Goal: Check status: Check status

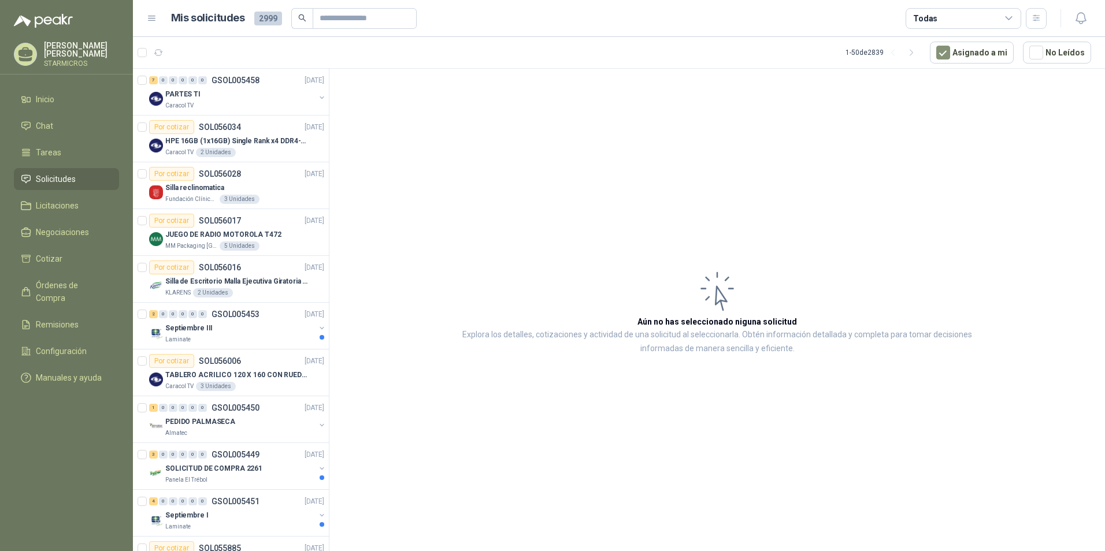
click at [596, 221] on article "Aún no has seleccionado niguna solicitud Explora los detalles, cotizaciones y a…" at bounding box center [717, 312] width 776 height 487
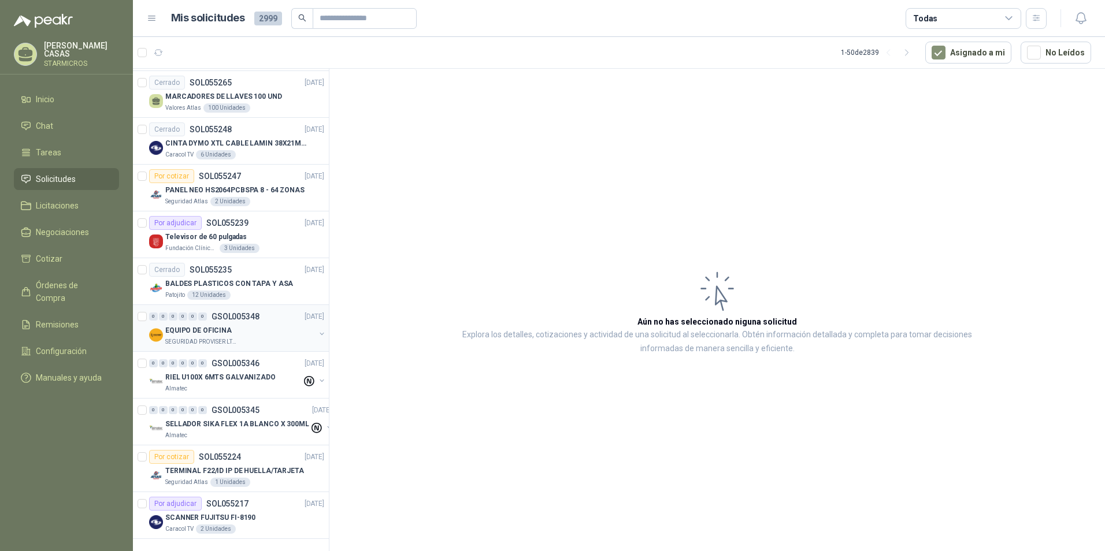
scroll to position [1879, 0]
click at [261, 499] on div "Por adjudicar SOL055217 [DATE]" at bounding box center [236, 504] width 175 height 14
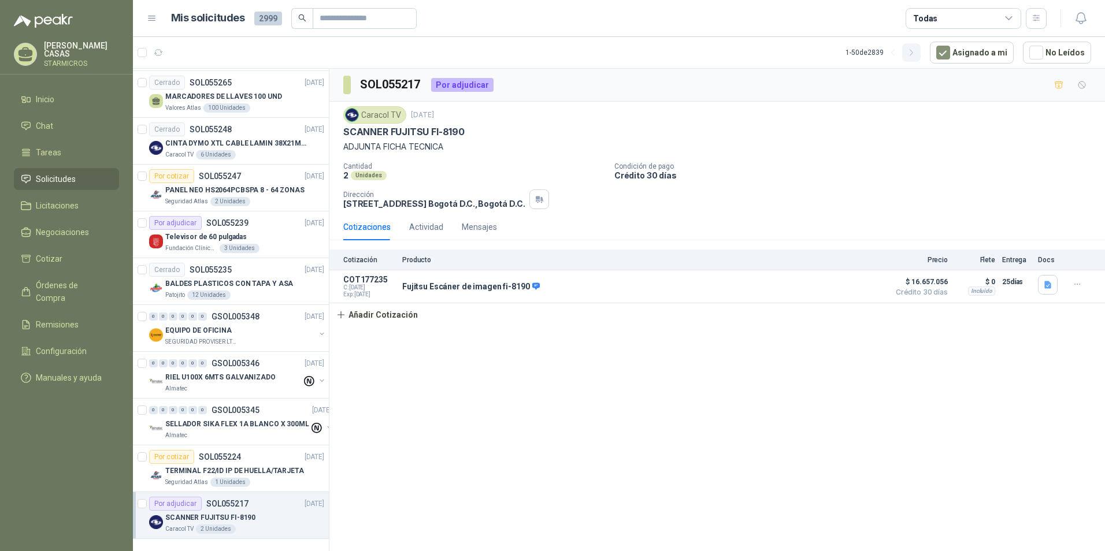
click at [915, 51] on icon "button" at bounding box center [912, 53] width 10 height 10
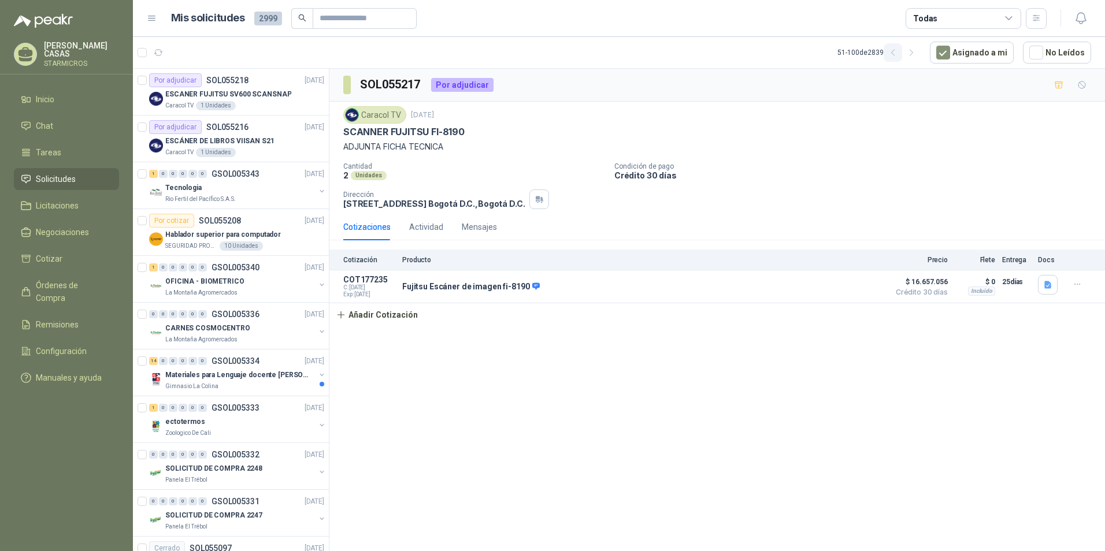
click at [902, 53] on button "button" at bounding box center [893, 52] width 18 height 18
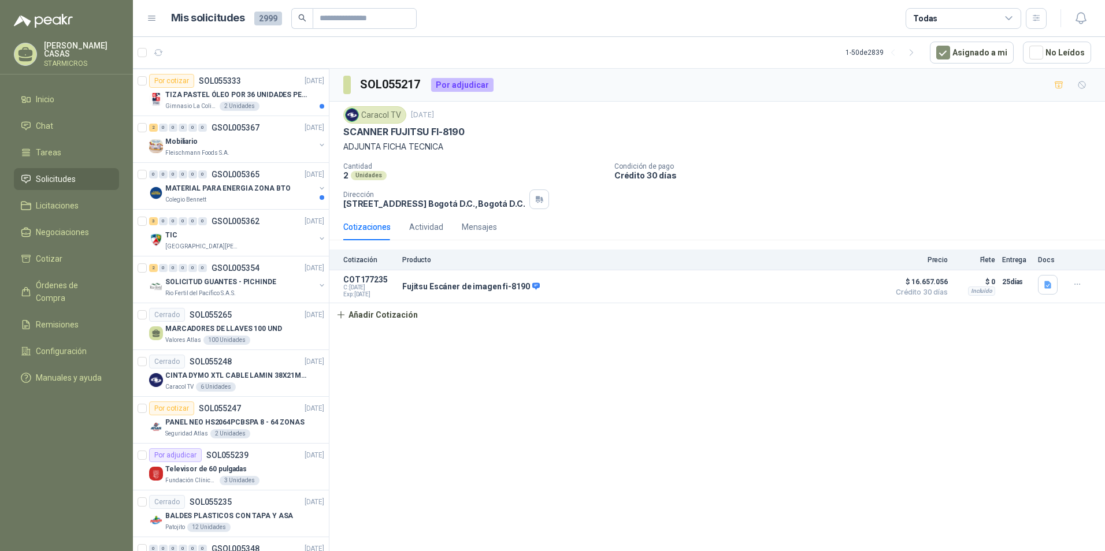
scroll to position [1879, 0]
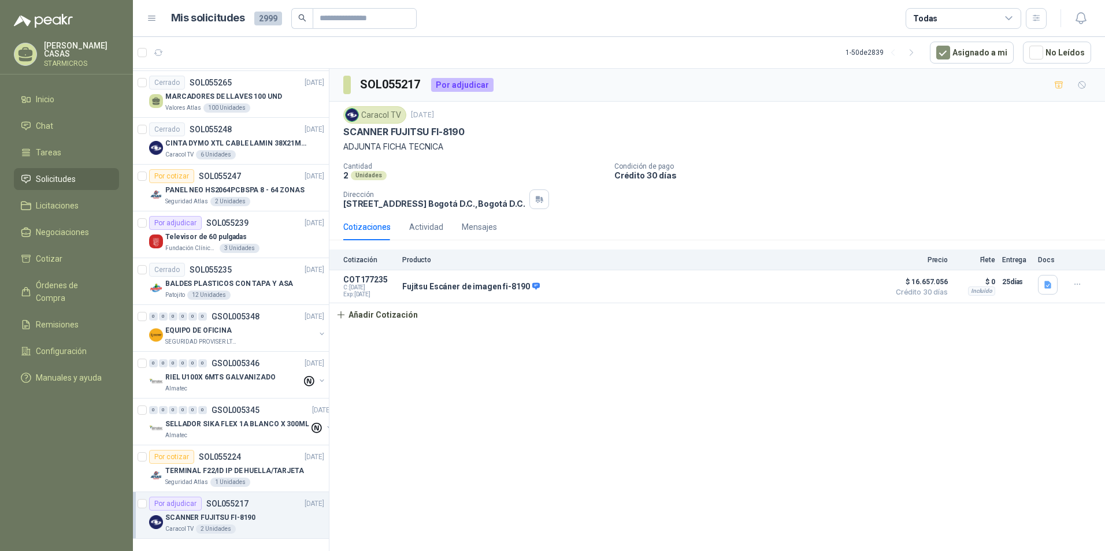
click at [565, 450] on div "SOL055217 Por adjudicar Caracol TV [DATE] SCANNER FUJITSU FI-8190 ADJUNTA FICHA…" at bounding box center [717, 312] width 776 height 487
